Goal: Obtain resource: Obtain resource

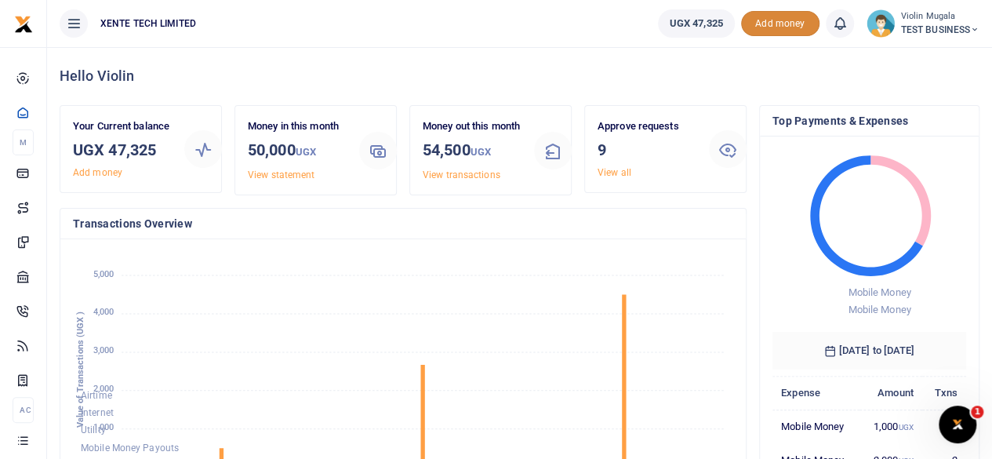
click at [761, 14] on span "Add money" at bounding box center [780, 24] width 78 height 26
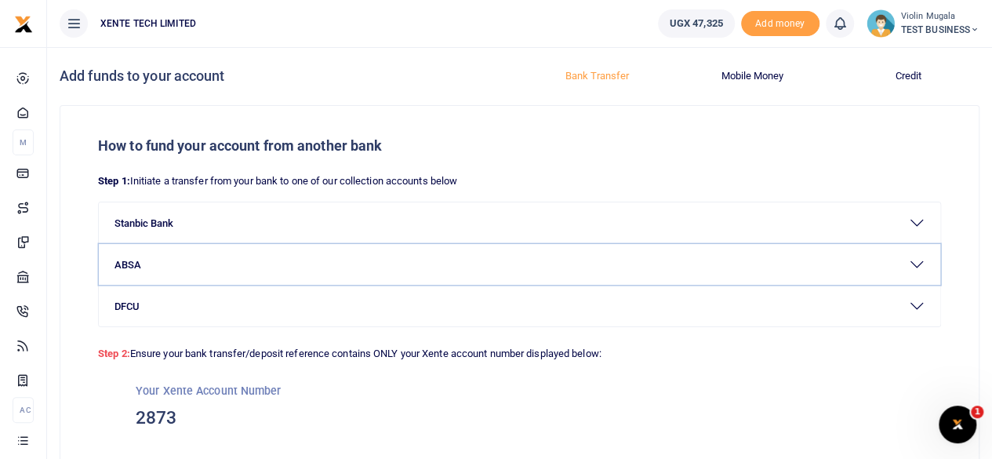
click at [195, 255] on button "ABSA" at bounding box center [520, 264] width 842 height 41
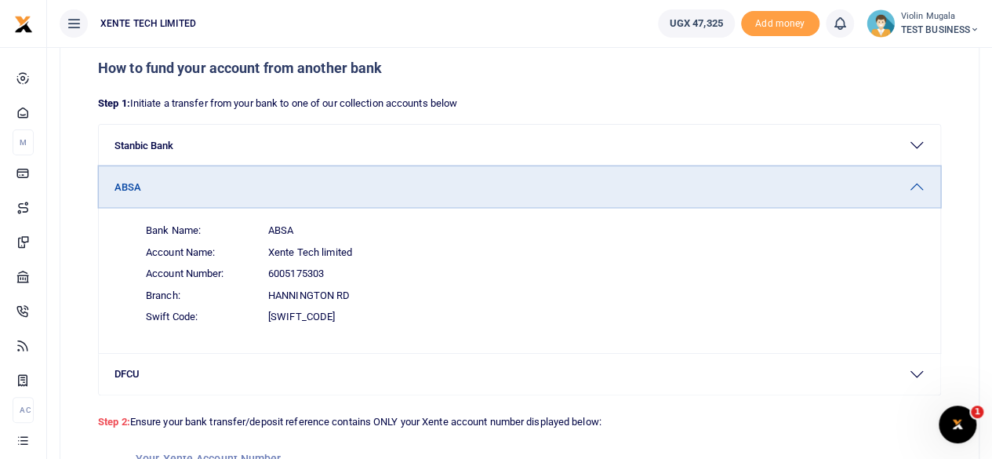
scroll to position [78, 0]
drag, startPoint x: 265, startPoint y: 270, endPoint x: 301, endPoint y: 145, distance: 129.9
click at [328, 273] on span "Account Number: 6005175303" at bounding box center [529, 273] width 792 height 22
copy span "6005175303"
